Goal: Information Seeking & Learning: Understand process/instructions

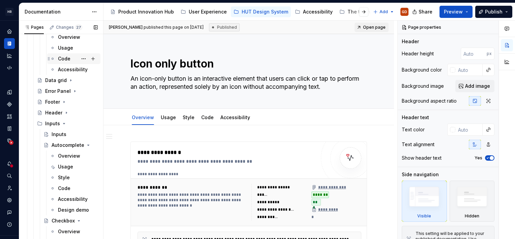
scroll to position [539, 0]
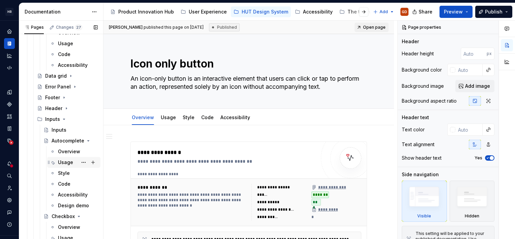
click at [63, 164] on div "Usage" at bounding box center [65, 162] width 15 height 7
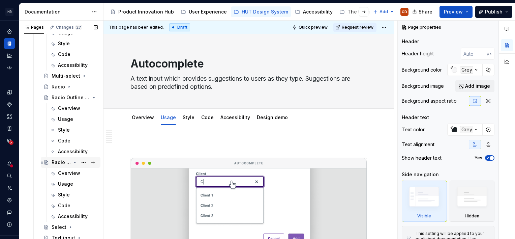
scroll to position [876, 0]
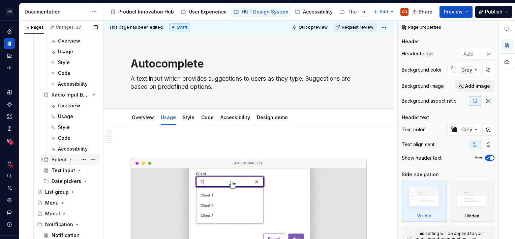
click at [72, 156] on div "Select" at bounding box center [75, 159] width 46 height 9
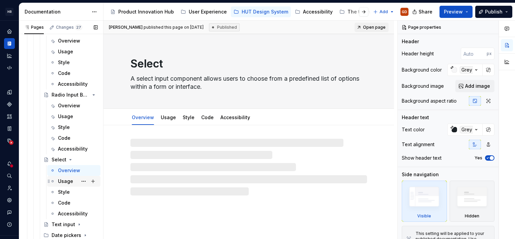
click at [62, 181] on div "Usage" at bounding box center [65, 181] width 15 height 7
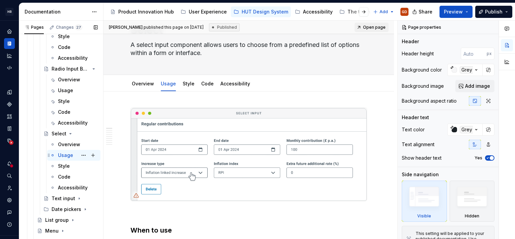
scroll to position [944, 0]
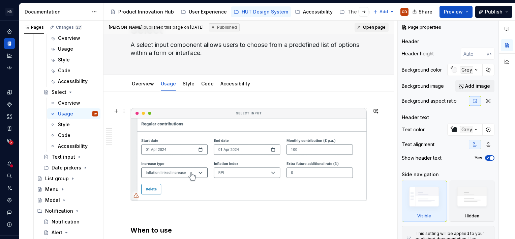
click at [249, 151] on img at bounding box center [249, 154] width 236 height 93
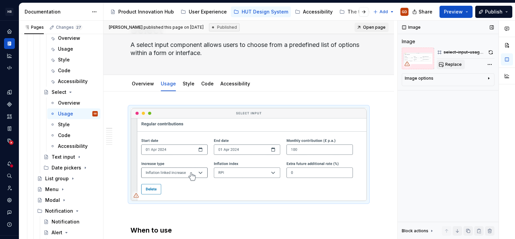
click at [455, 66] on span "Replace" at bounding box center [453, 64] width 17 height 5
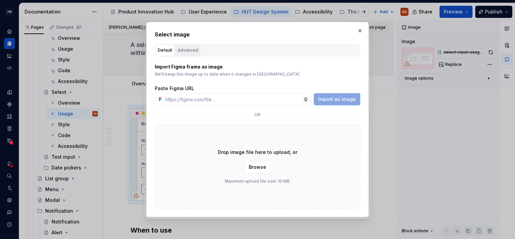
click at [180, 48] on div "Advanced" at bounding box center [188, 50] width 21 height 7
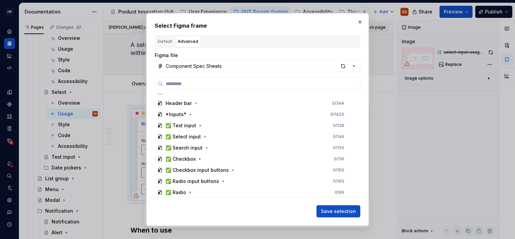
scroll to position [174, 0]
click at [204, 138] on icon "button" at bounding box center [204, 136] width 5 height 5
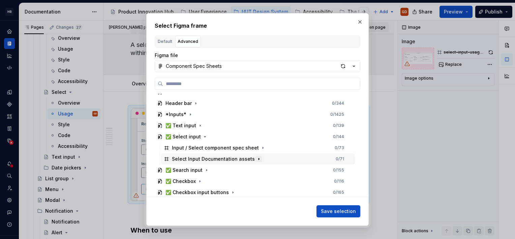
click at [259, 158] on icon "button" at bounding box center [259, 159] width 1 height 2
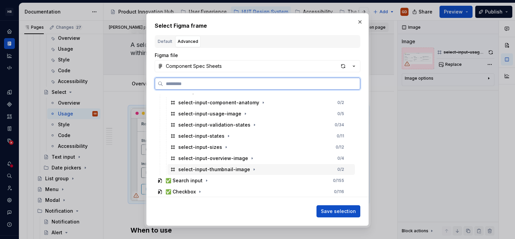
click at [225, 169] on div "select-input-thumbnail-image" at bounding box center [214, 169] width 72 height 7
click at [214, 115] on div "select-input-usage-image" at bounding box center [209, 113] width 63 height 7
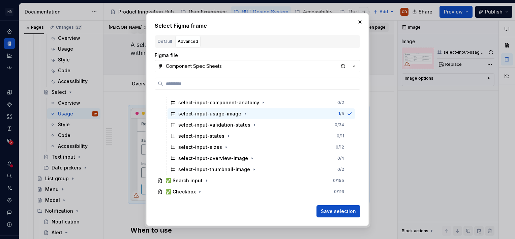
click at [329, 208] on span "Save selection" at bounding box center [338, 211] width 35 height 7
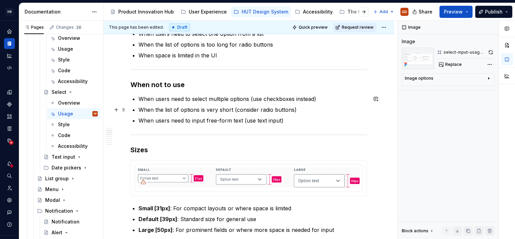
scroll to position [270, 0]
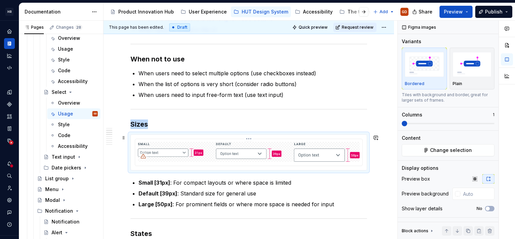
click at [192, 155] on img at bounding box center [249, 152] width 222 height 20
click at [453, 150] on span "Change selection" at bounding box center [451, 150] width 42 height 7
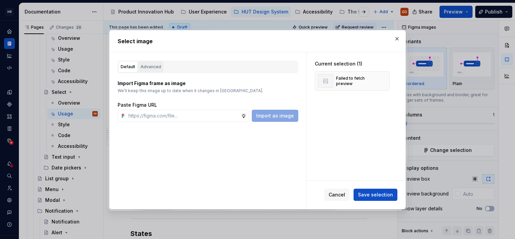
click at [156, 65] on div "Advanced" at bounding box center [151, 66] width 21 height 7
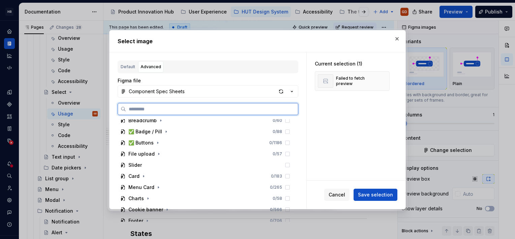
scroll to position [169, 0]
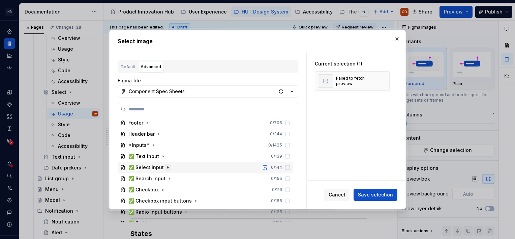
click at [168, 167] on icon "button" at bounding box center [168, 167] width 1 height 2
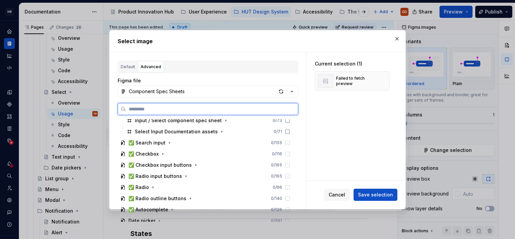
scroll to position [236, 0]
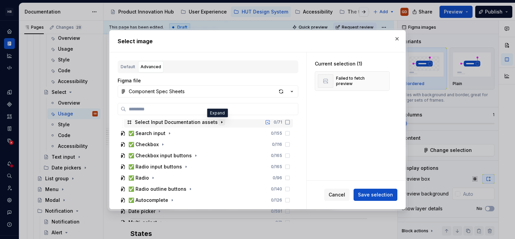
click at [219, 122] on icon "button" at bounding box center [221, 121] width 5 height 5
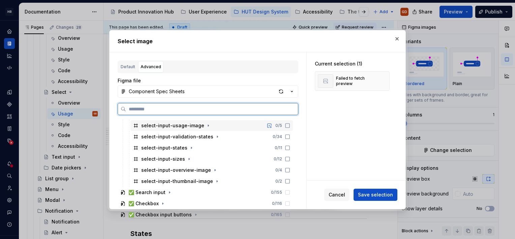
scroll to position [270, 0]
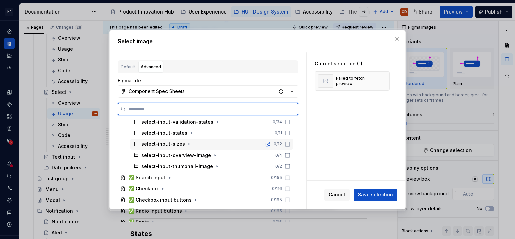
click at [181, 144] on div "select-input-sizes" at bounding box center [163, 144] width 44 height 7
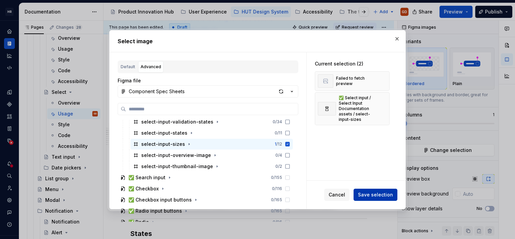
click at [372, 194] on span "Save selection" at bounding box center [375, 194] width 35 height 7
click at [379, 77] on button "button" at bounding box center [381, 80] width 9 height 9
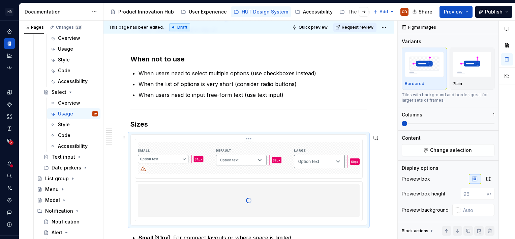
click at [247, 137] on html "[PERSON_NAME] UI Toolkit (HUT) GD Design system data Documentation Accessibilit…" at bounding box center [257, 119] width 515 height 239
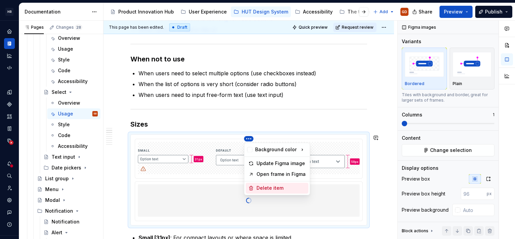
click at [271, 187] on div "Delete item" at bounding box center [281, 187] width 49 height 7
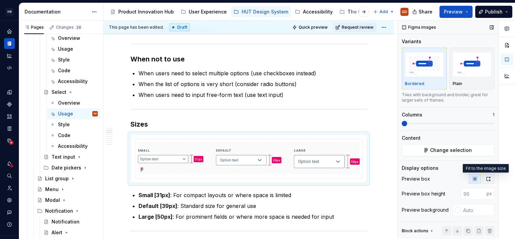
click at [486, 181] on icon "button" at bounding box center [488, 178] width 5 height 5
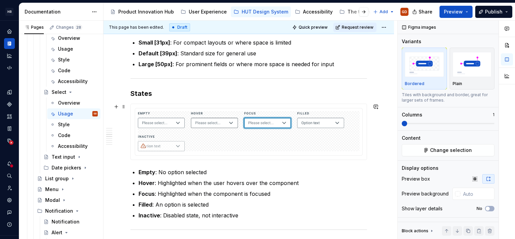
scroll to position [438, 0]
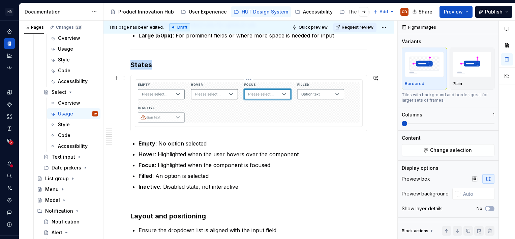
click at [222, 102] on img at bounding box center [249, 102] width 222 height 40
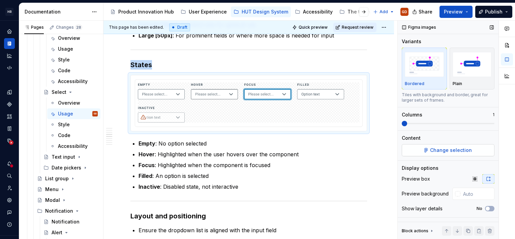
click at [455, 147] on span "Change selection" at bounding box center [451, 150] width 42 height 7
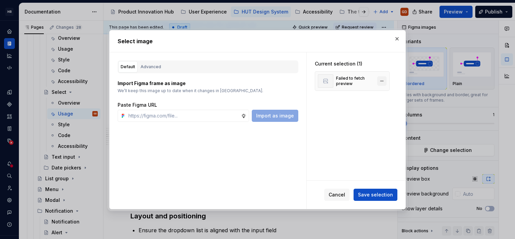
click at [382, 80] on button "button" at bounding box center [381, 80] width 9 height 9
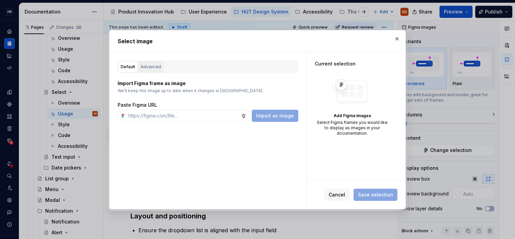
click at [153, 66] on div "Advanced" at bounding box center [151, 66] width 21 height 7
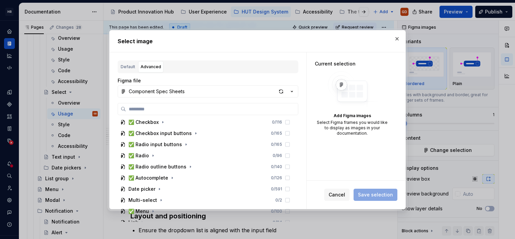
scroll to position [202, 0]
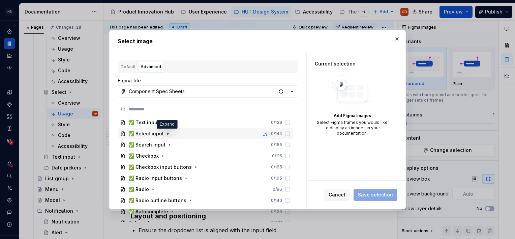
click at [166, 133] on icon "button" at bounding box center [167, 133] width 5 height 5
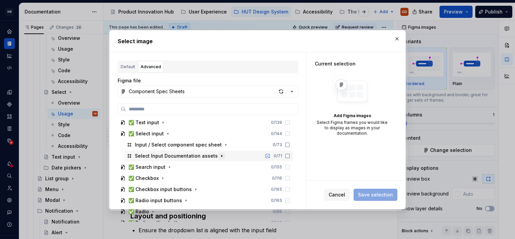
click at [221, 156] on icon "button" at bounding box center [221, 156] width 1 height 2
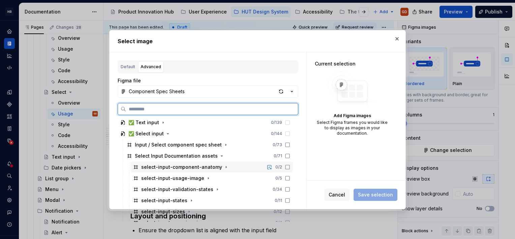
scroll to position [236, 0]
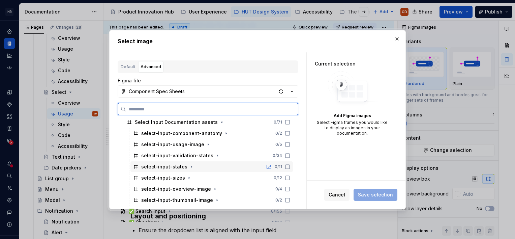
click at [178, 168] on div "select-input-states" at bounding box center [164, 166] width 46 height 7
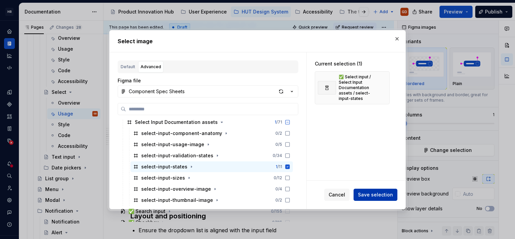
click at [382, 194] on span "Save selection" at bounding box center [375, 194] width 35 height 7
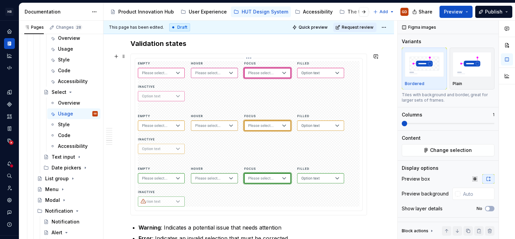
scroll to position [742, 0]
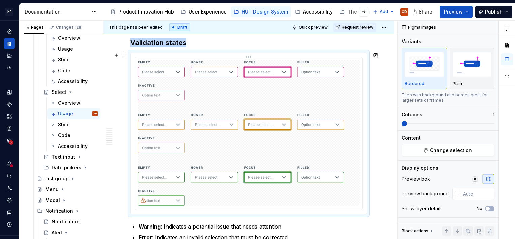
click at [216, 121] on img at bounding box center [249, 132] width 222 height 145
click at [456, 151] on span "Change selection" at bounding box center [451, 150] width 42 height 7
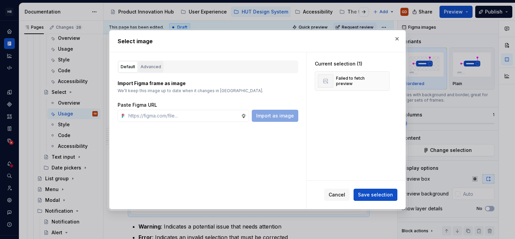
click at [143, 65] on div "Advanced" at bounding box center [151, 66] width 21 height 7
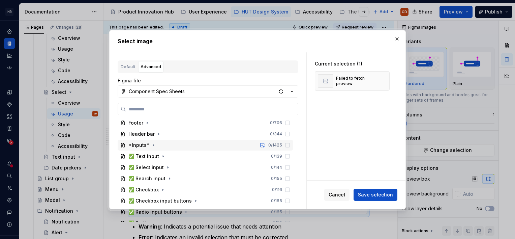
scroll to position [202, 0]
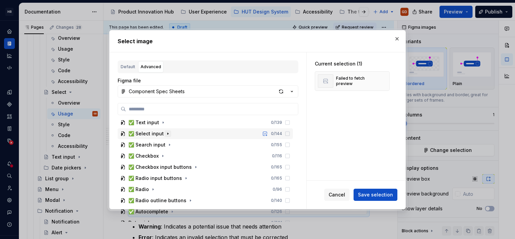
click at [165, 135] on icon "button" at bounding box center [167, 133] width 5 height 5
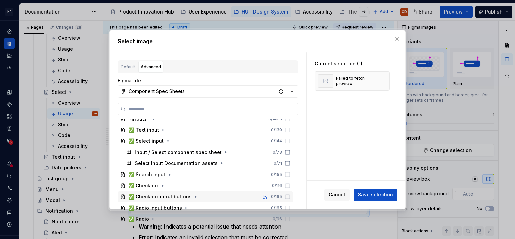
scroll to position [169, 0]
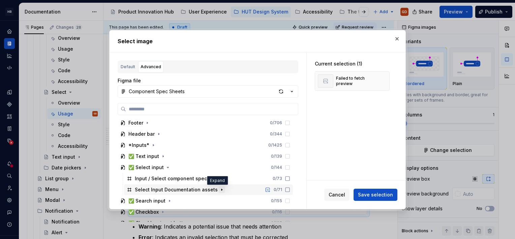
click at [221, 189] on icon "button" at bounding box center [221, 189] width 1 height 2
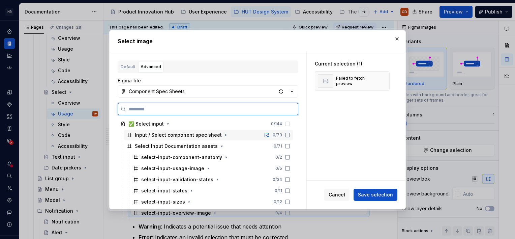
scroll to position [236, 0]
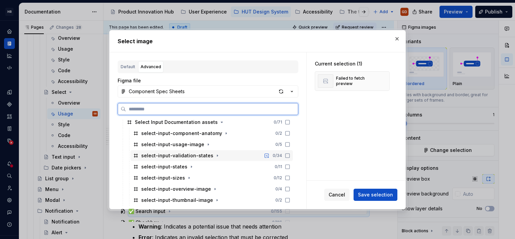
click at [194, 156] on div "select-input-validation-states" at bounding box center [177, 155] width 72 height 7
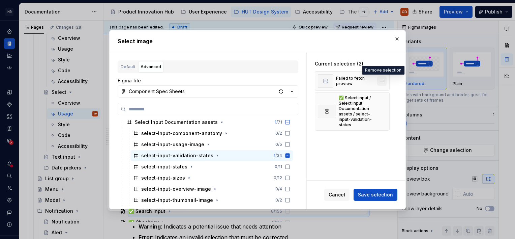
click at [381, 80] on button "button" at bounding box center [381, 80] width 9 height 9
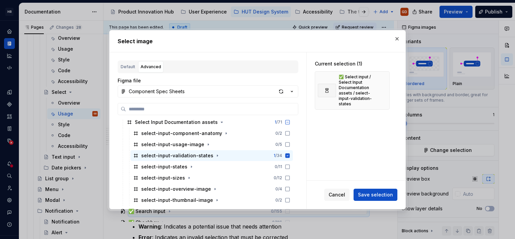
click at [375, 194] on span "Save selection" at bounding box center [375, 194] width 35 height 7
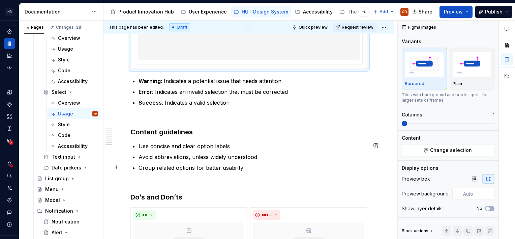
scroll to position [742, 0]
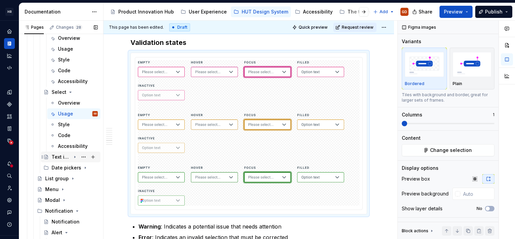
click at [75, 157] on icon "Page tree" at bounding box center [75, 157] width 1 height 2
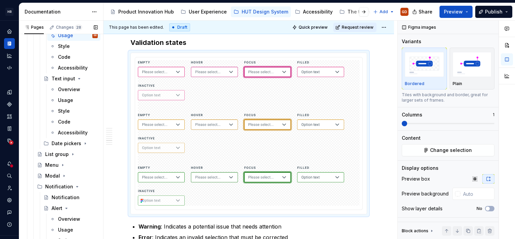
scroll to position [1011, 0]
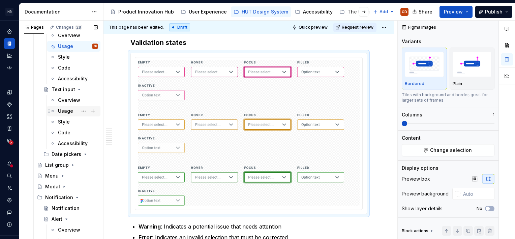
click at [71, 110] on div "Usage" at bounding box center [65, 111] width 15 height 7
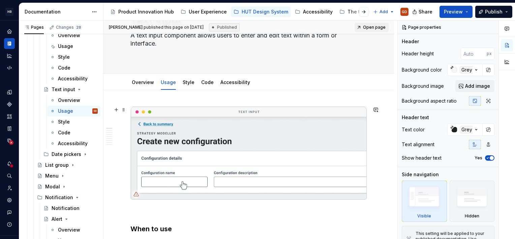
scroll to position [34, 0]
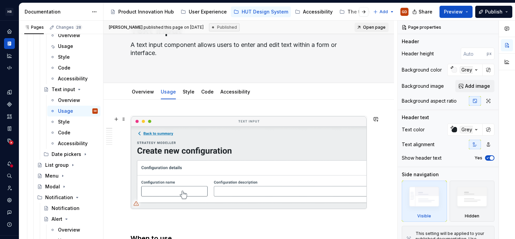
click at [258, 156] on img at bounding box center [249, 162] width 236 height 93
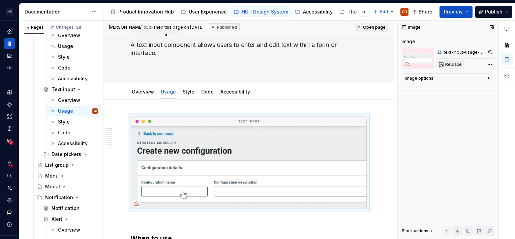
click at [460, 67] on span "Replace" at bounding box center [453, 64] width 17 height 5
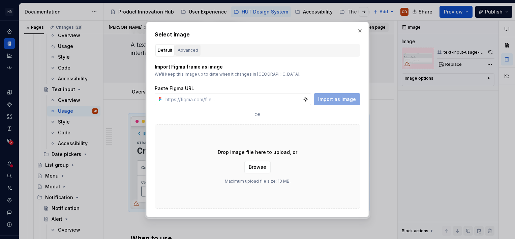
click at [191, 49] on div "Advanced" at bounding box center [188, 50] width 21 height 7
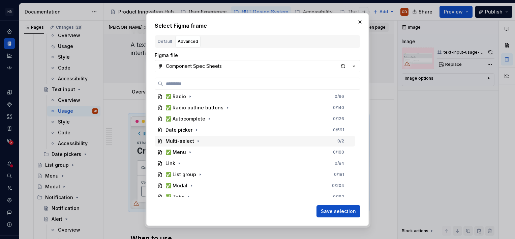
scroll to position [202, 0]
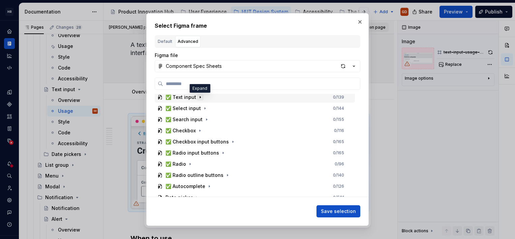
click at [200, 97] on icon "button" at bounding box center [200, 97] width 1 height 2
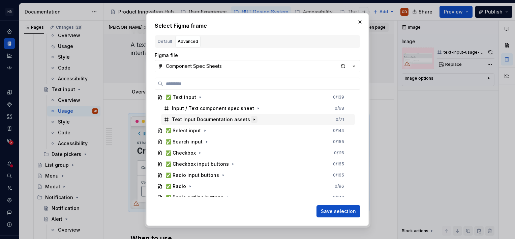
click at [251, 121] on icon "button" at bounding box center [253, 119] width 5 height 5
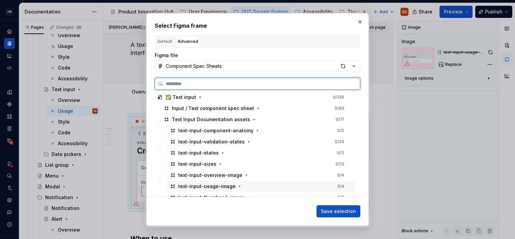
click at [213, 183] on div "text-input-usage-image" at bounding box center [206, 186] width 57 height 7
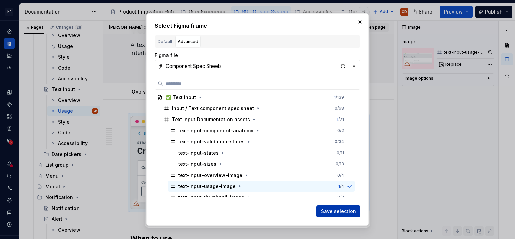
click at [344, 210] on span "Save selection" at bounding box center [338, 211] width 35 height 7
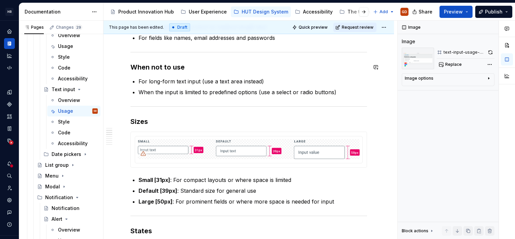
scroll to position [270, 0]
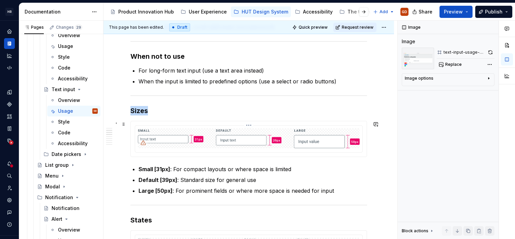
click at [247, 131] on img at bounding box center [249, 138] width 222 height 20
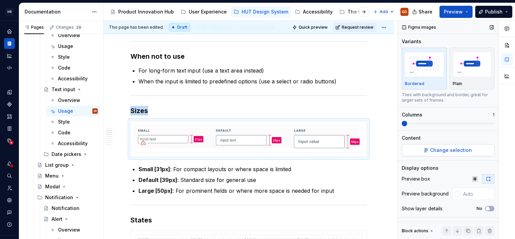
click at [463, 147] on span "Change selection" at bounding box center [451, 150] width 42 height 7
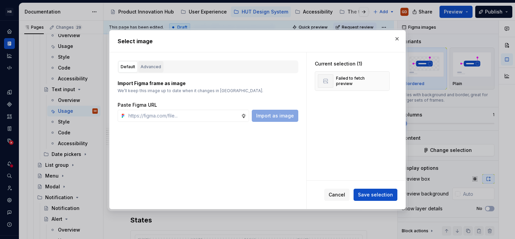
click at [160, 65] on button "Advanced" at bounding box center [150, 66] width 25 height 11
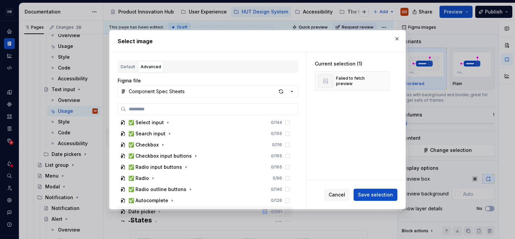
scroll to position [202, 0]
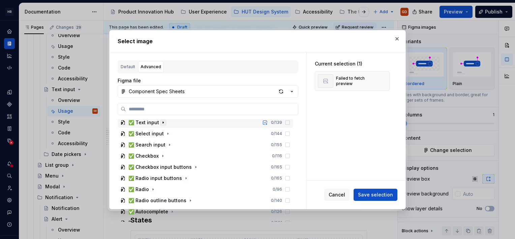
click at [162, 122] on icon "button" at bounding box center [162, 122] width 5 height 5
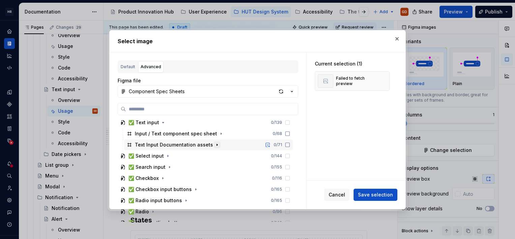
click at [214, 143] on icon "button" at bounding box center [216, 144] width 5 height 5
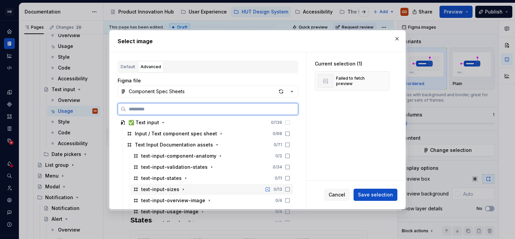
click at [170, 187] on div "text-input-sizes" at bounding box center [160, 189] width 38 height 7
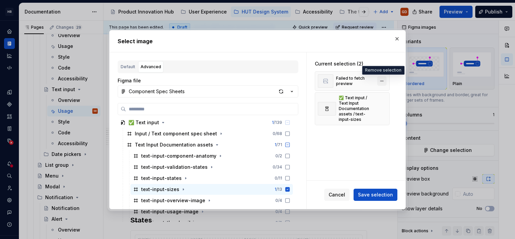
click at [383, 80] on button "button" at bounding box center [381, 80] width 9 height 9
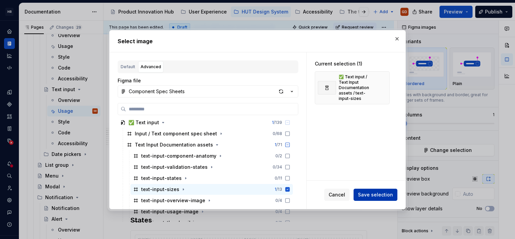
click at [386, 191] on span "Save selection" at bounding box center [375, 194] width 35 height 7
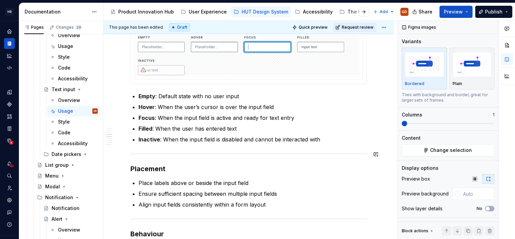
scroll to position [405, 0]
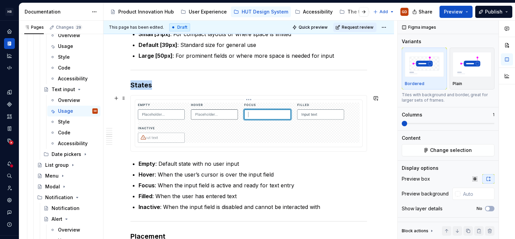
click at [263, 130] on img at bounding box center [249, 122] width 222 height 40
click at [451, 150] on span "Change selection" at bounding box center [451, 150] width 42 height 7
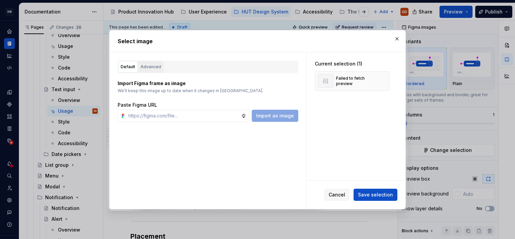
click at [152, 65] on div "Advanced" at bounding box center [151, 66] width 21 height 7
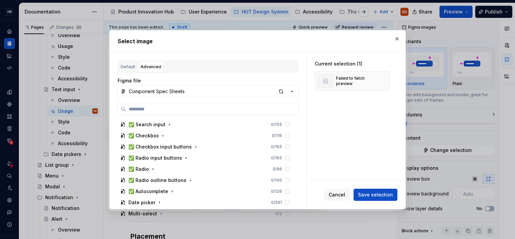
scroll to position [169, 0]
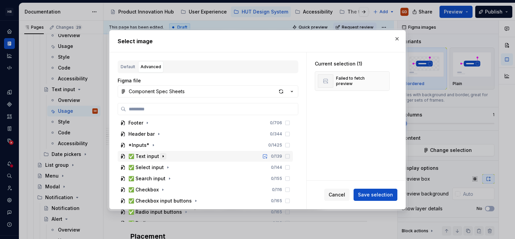
click at [164, 154] on icon "button" at bounding box center [162, 155] width 5 height 5
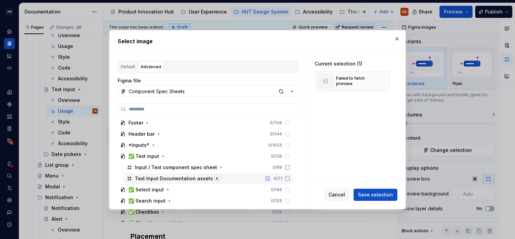
click at [215, 179] on icon "button" at bounding box center [216, 178] width 5 height 5
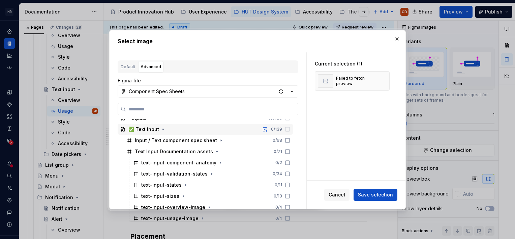
scroll to position [202, 0]
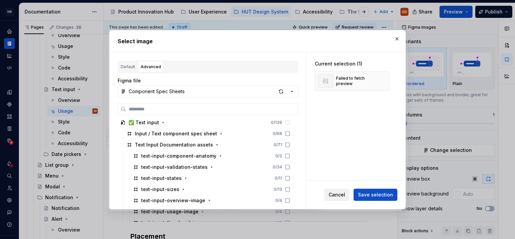
click at [339, 197] on span "Cancel" at bounding box center [337, 194] width 17 height 7
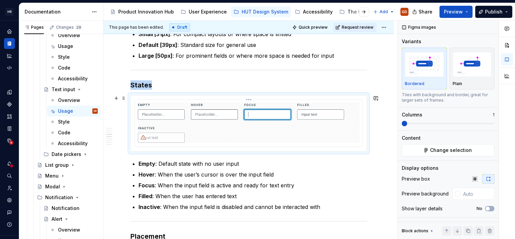
click at [290, 124] on img at bounding box center [249, 122] width 222 height 40
click at [446, 154] on button "Change selection" at bounding box center [448, 150] width 93 height 12
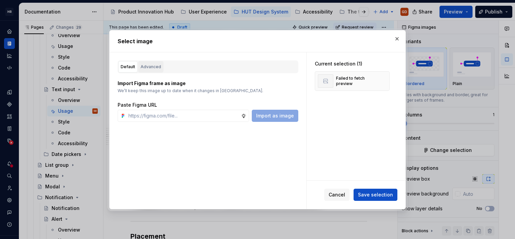
click at [158, 67] on div "Advanced" at bounding box center [151, 66] width 21 height 7
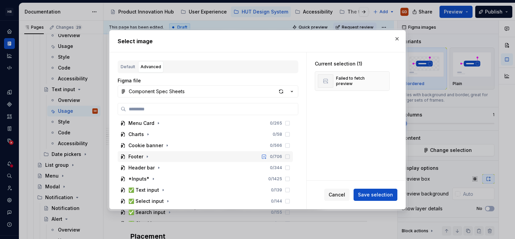
scroll to position [169, 0]
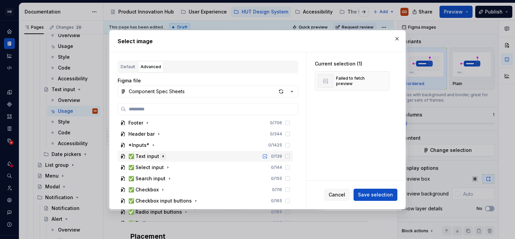
click at [164, 155] on icon "button" at bounding box center [162, 155] width 5 height 5
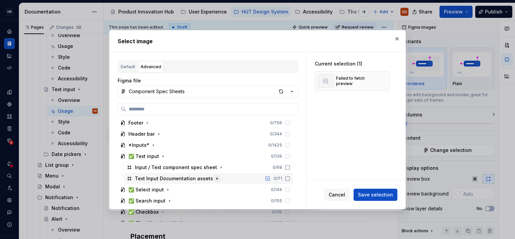
click at [217, 178] on icon "button" at bounding box center [217, 178] width 1 height 2
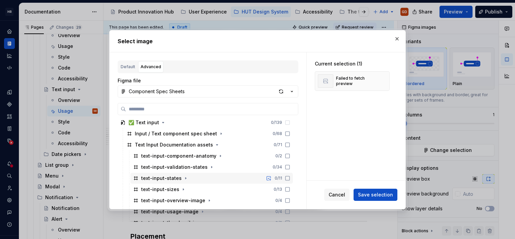
scroll to position [236, 0]
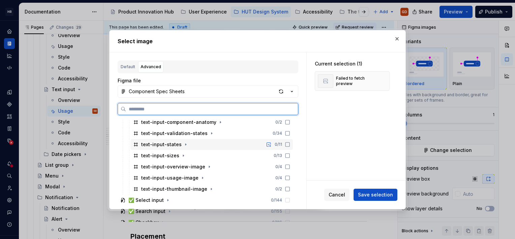
click at [165, 146] on div "text-input-states" at bounding box center [161, 144] width 40 height 7
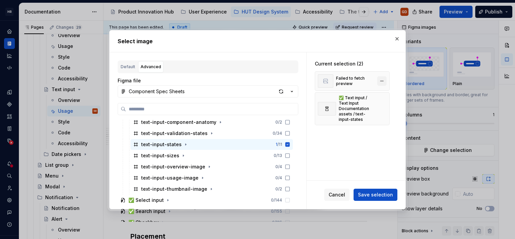
click at [382, 80] on button "button" at bounding box center [381, 80] width 9 height 9
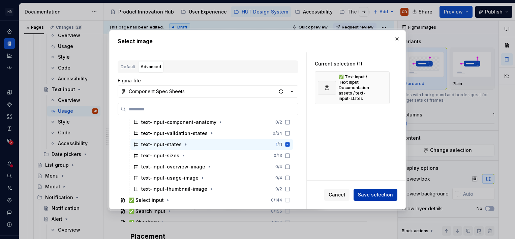
click at [371, 191] on span "Save selection" at bounding box center [375, 194] width 35 height 7
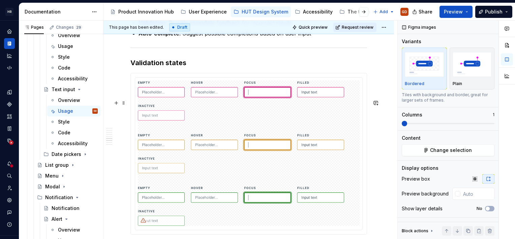
scroll to position [681, 0]
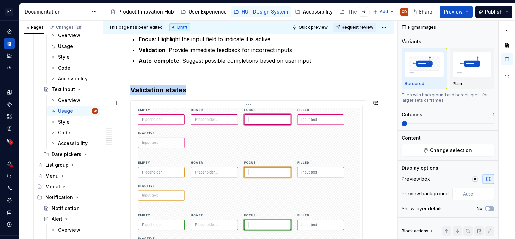
click at [222, 136] on img at bounding box center [249, 180] width 222 height 145
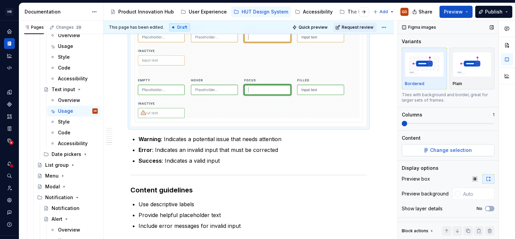
click at [457, 152] on span "Change selection" at bounding box center [451, 150] width 42 height 7
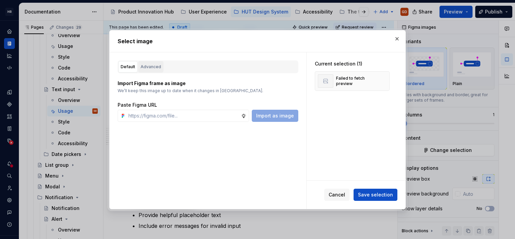
click at [154, 66] on div "Advanced" at bounding box center [151, 66] width 21 height 7
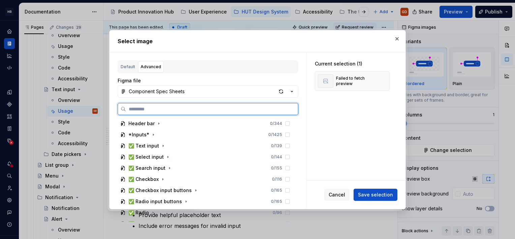
scroll to position [169, 0]
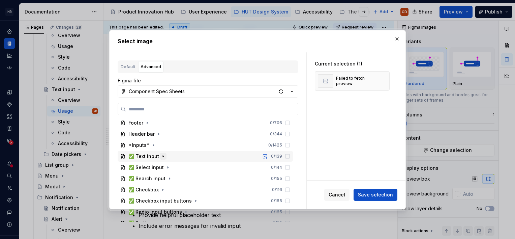
click at [163, 155] on icon "button" at bounding box center [162, 155] width 5 height 5
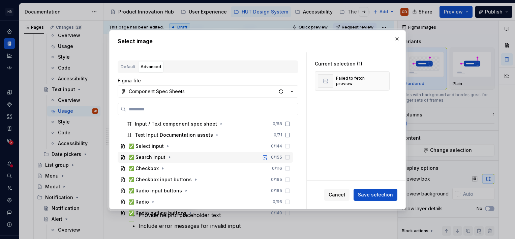
scroll to position [202, 0]
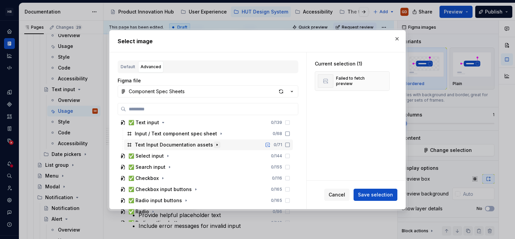
click at [214, 143] on icon "button" at bounding box center [216, 144] width 5 height 5
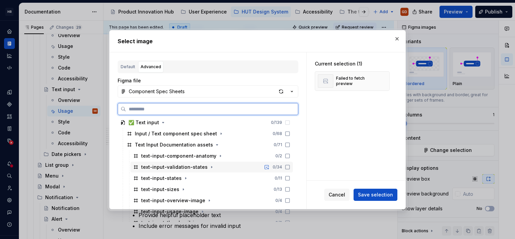
click at [191, 166] on div "text-input-validation-states" at bounding box center [174, 167] width 66 height 7
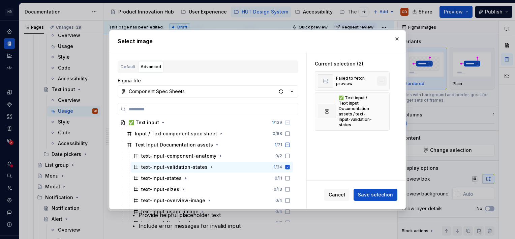
click at [382, 81] on button "button" at bounding box center [381, 80] width 9 height 9
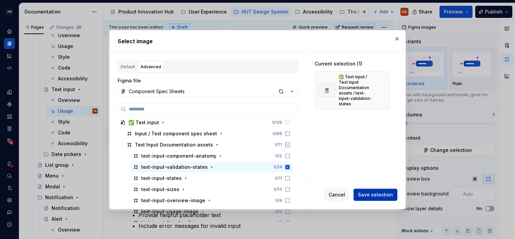
click at [376, 190] on button "Save selection" at bounding box center [376, 194] width 44 height 12
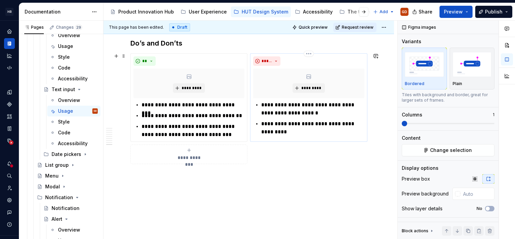
scroll to position [969, 0]
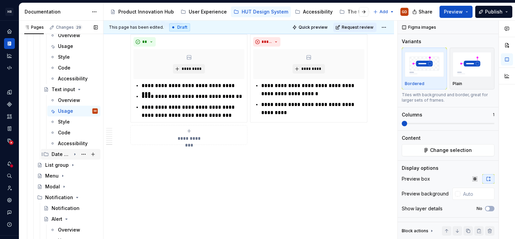
click at [75, 154] on icon "Page tree" at bounding box center [75, 154] width 1 height 2
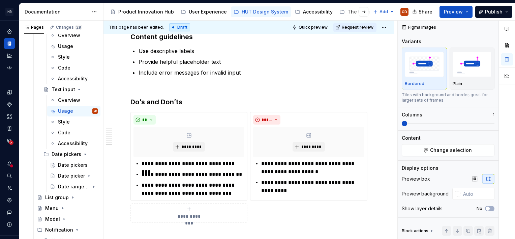
scroll to position [1046, 0]
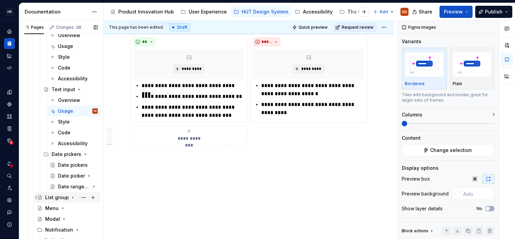
click at [70, 197] on icon "Page tree" at bounding box center [72, 197] width 5 height 5
click at [58, 220] on div "Usage" at bounding box center [59, 218] width 15 height 7
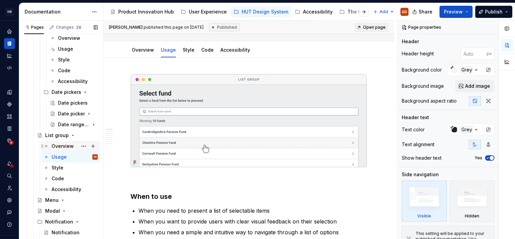
scroll to position [1079, 0]
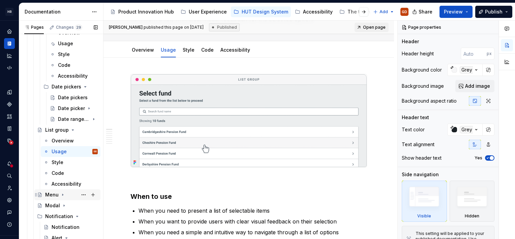
click at [60, 197] on icon "Page tree" at bounding box center [62, 194] width 5 height 5
click at [56, 216] on div "Usage" at bounding box center [59, 216] width 15 height 7
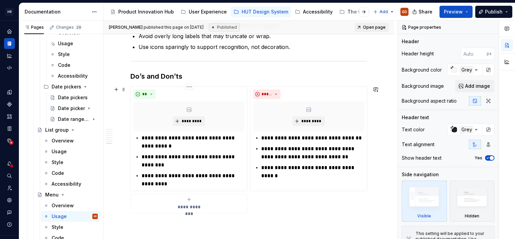
scroll to position [1129, 0]
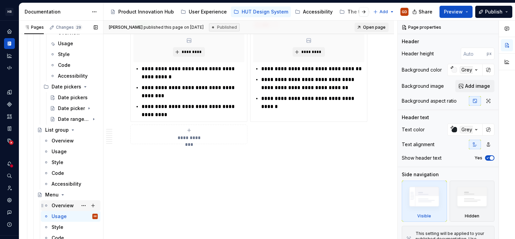
click at [64, 206] on div "Overview" at bounding box center [63, 205] width 22 height 7
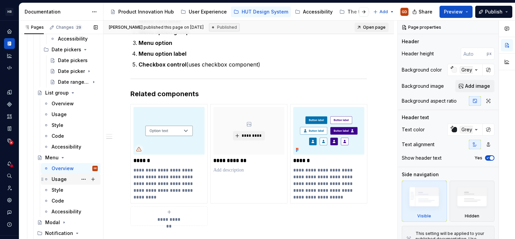
scroll to position [1180, 0]
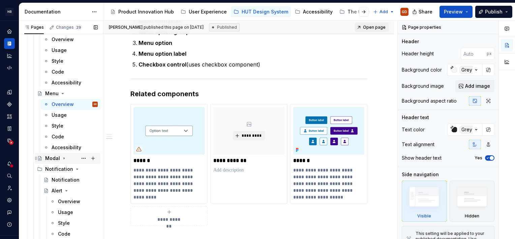
click at [64, 157] on icon "Page tree" at bounding box center [64, 158] width 1 height 2
click at [61, 179] on div "Usage" at bounding box center [59, 179] width 15 height 7
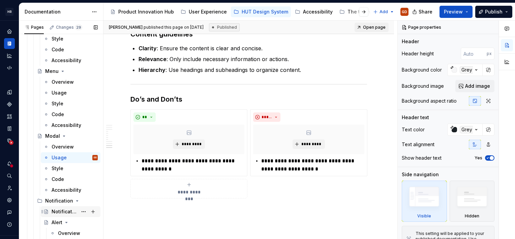
scroll to position [1214, 0]
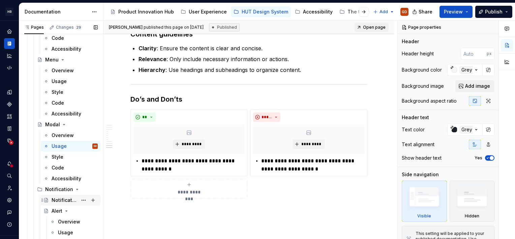
click at [66, 200] on div "Notification" at bounding box center [65, 200] width 26 height 7
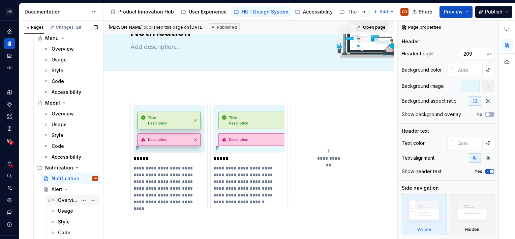
scroll to position [1247, 0]
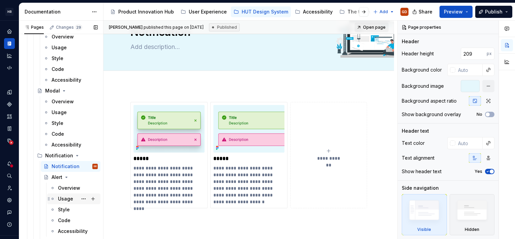
click at [70, 199] on div "Usage" at bounding box center [65, 198] width 15 height 7
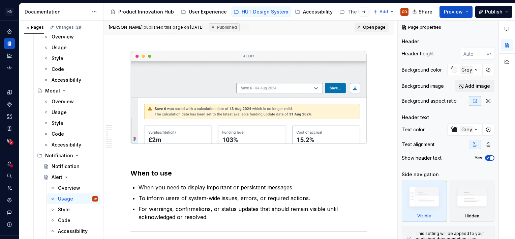
scroll to position [101, 0]
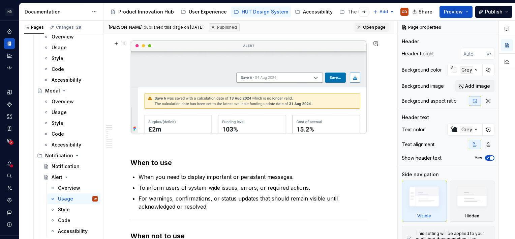
click at [289, 97] on img at bounding box center [249, 86] width 236 height 93
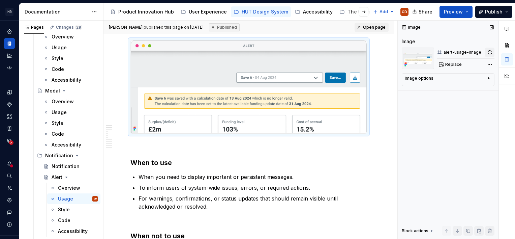
click at [491, 52] on button "button" at bounding box center [489, 52] width 9 height 9
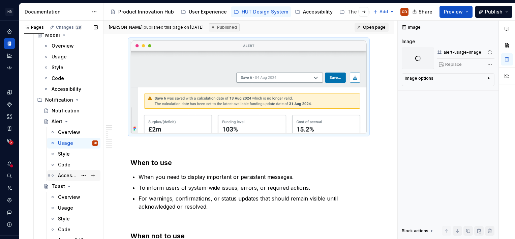
scroll to position [1315, 0]
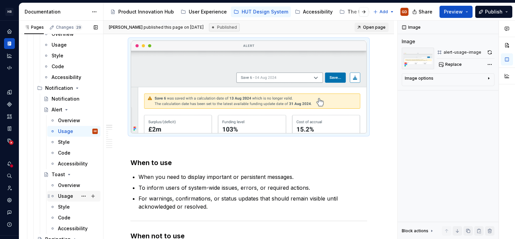
click at [64, 196] on div "Usage" at bounding box center [65, 195] width 15 height 7
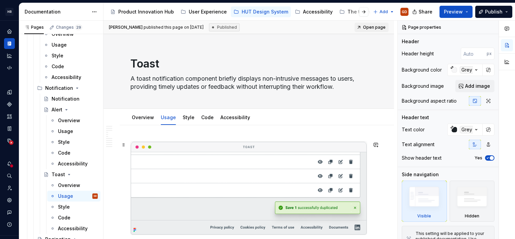
scroll to position [67, 0]
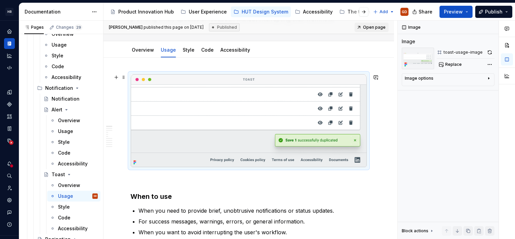
click at [284, 139] on img at bounding box center [249, 120] width 236 height 93
click at [487, 53] on button "button" at bounding box center [489, 52] width 9 height 9
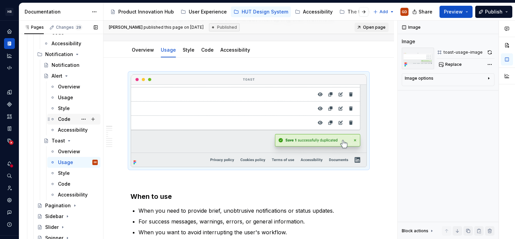
scroll to position [1382, 0]
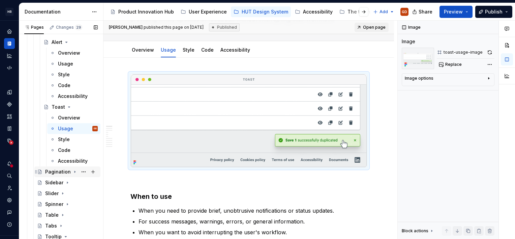
click at [72, 173] on icon "Page tree" at bounding box center [74, 171] width 5 height 5
click at [60, 191] on div "Usage" at bounding box center [59, 193] width 15 height 7
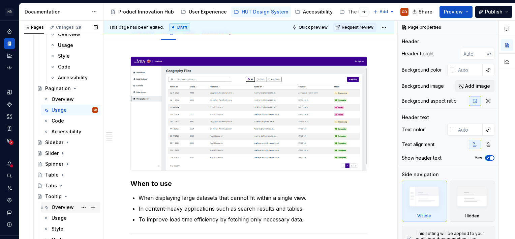
scroll to position [1481, 0]
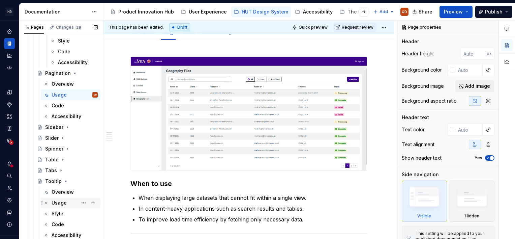
click at [59, 203] on div "Usage" at bounding box center [59, 202] width 15 height 7
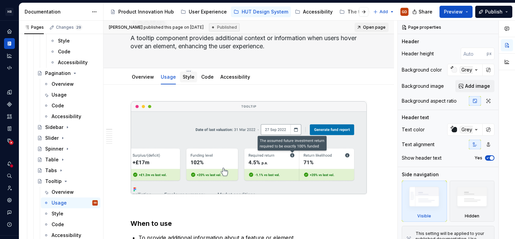
scroll to position [67, 0]
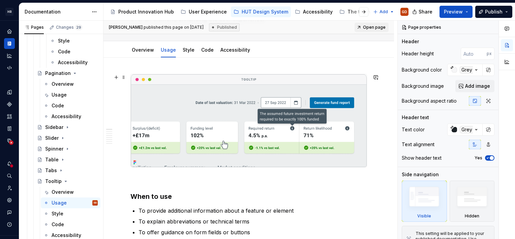
click at [339, 101] on img at bounding box center [249, 120] width 236 height 93
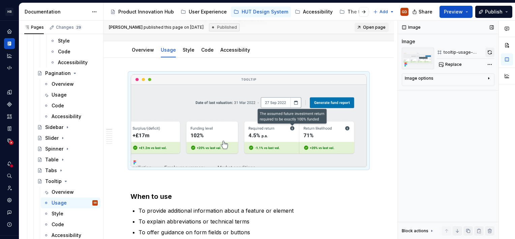
click at [491, 51] on button "button" at bounding box center [489, 52] width 9 height 9
click at [61, 170] on icon "Page tree" at bounding box center [61, 171] width 1 height 2
click at [65, 193] on div "Usage" at bounding box center [75, 191] width 46 height 9
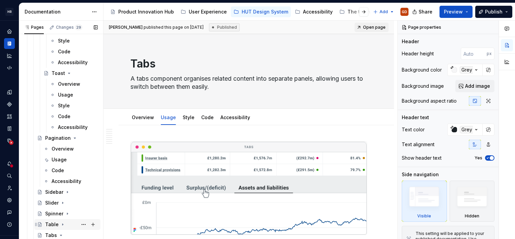
scroll to position [1400, 0]
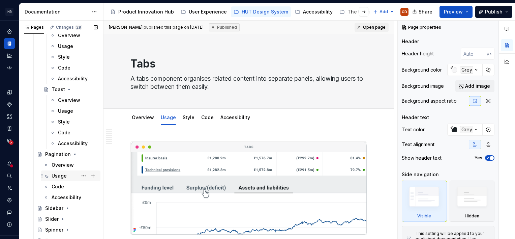
click at [56, 175] on div "Usage" at bounding box center [59, 175] width 15 height 7
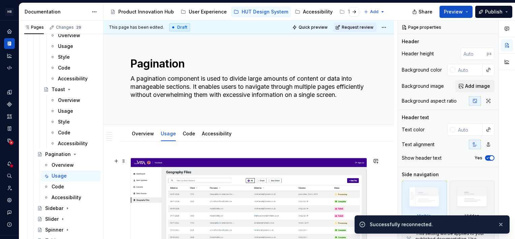
type textarea "*"
